Goal: Information Seeking & Learning: Find specific fact

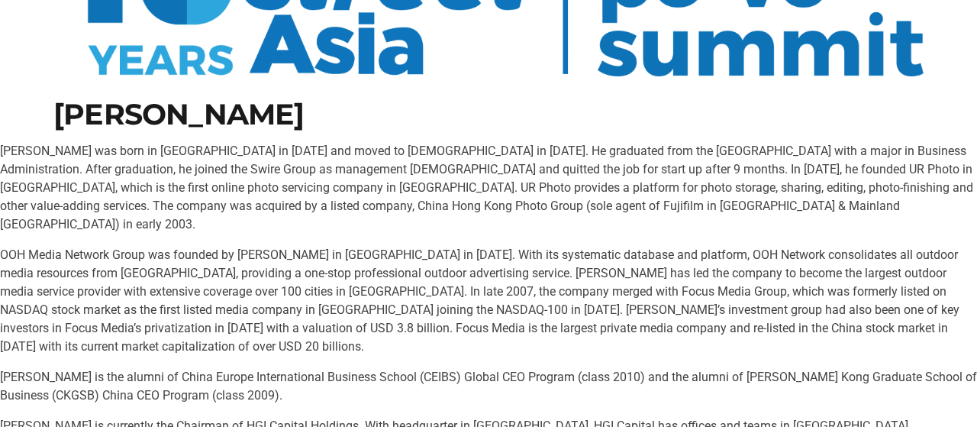
scroll to position [153, 0]
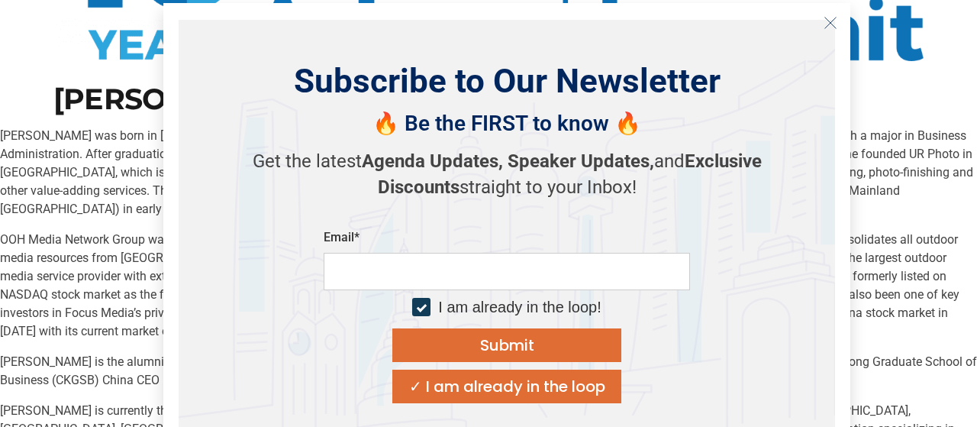
drag, startPoint x: 420, startPoint y: 407, endPoint x: 349, endPoint y: 404, distance: 71.0
click at [349, 404] on body "Skip to content [PERSON_NAME] [PERSON_NAME] was born in [GEOGRAPHIC_DATA] in [D…" at bounding box center [488, 213] width 977 height 427
click at [836, 24] on icon "Close" at bounding box center [830, 23] width 14 height 14
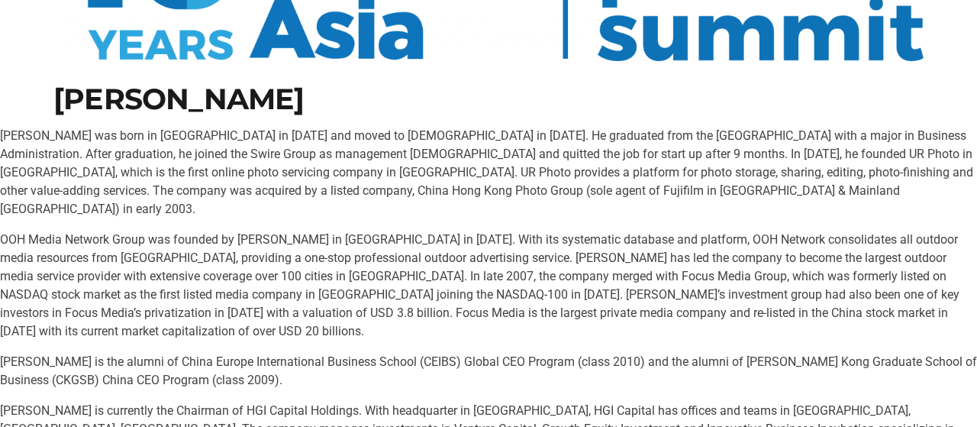
drag, startPoint x: 420, startPoint y: 413, endPoint x: 346, endPoint y: 407, distance: 73.5
copy p "ZWC Ventures"
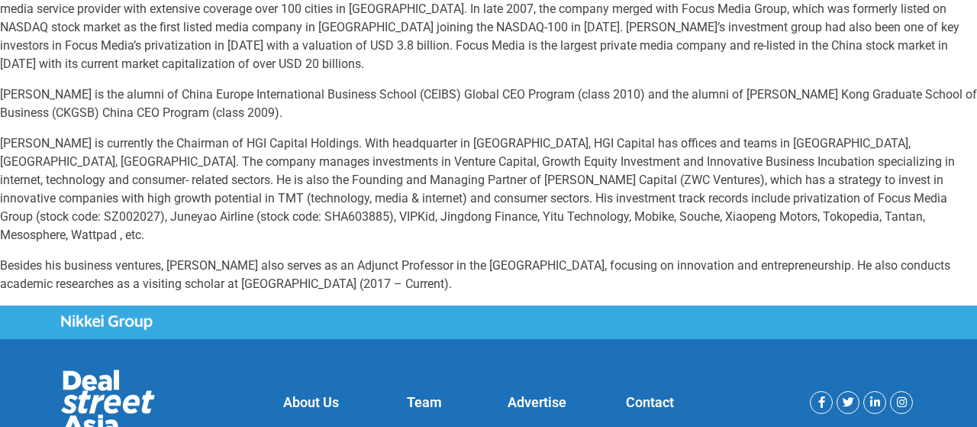
scroll to position [430, 0]
